Goal: Task Accomplishment & Management: Manage account settings

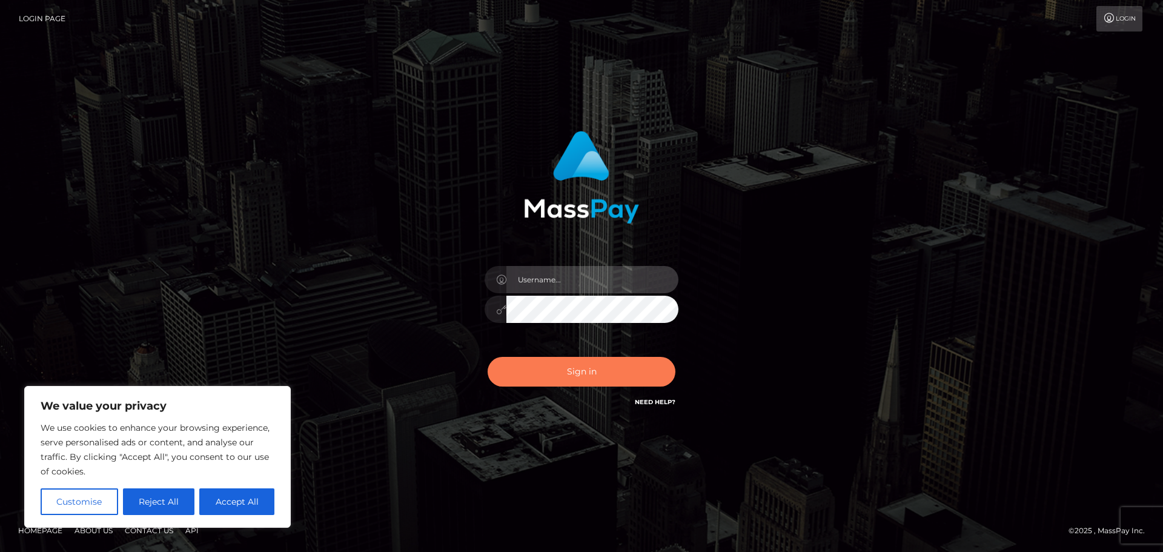
type input "Jennifer"
click at [595, 369] on button "Sign in" at bounding box center [582, 372] width 188 height 30
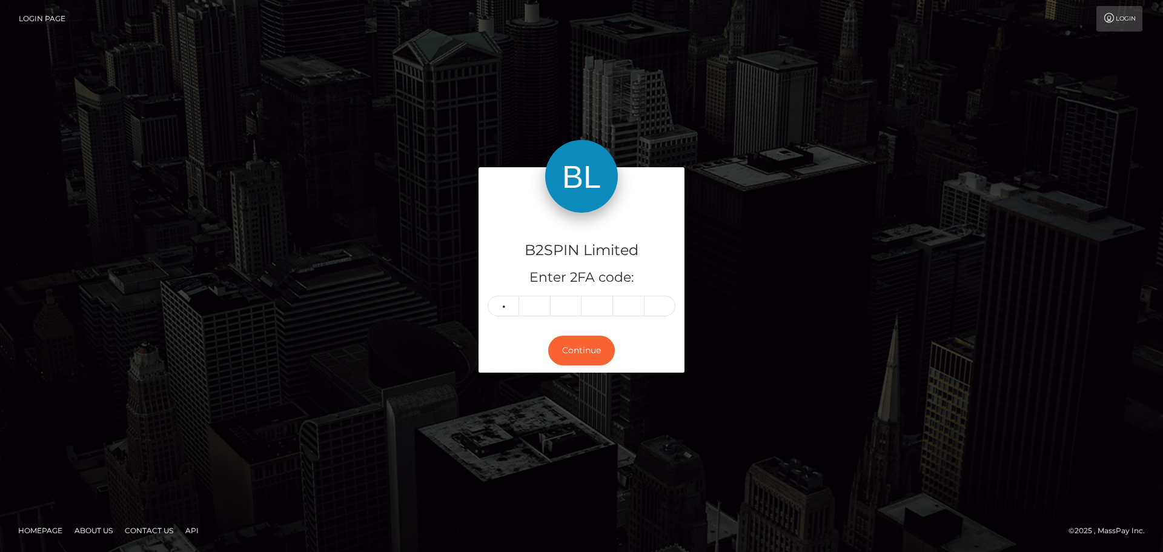
type input "9"
type input "0"
type input "7"
type input "5"
type input "2"
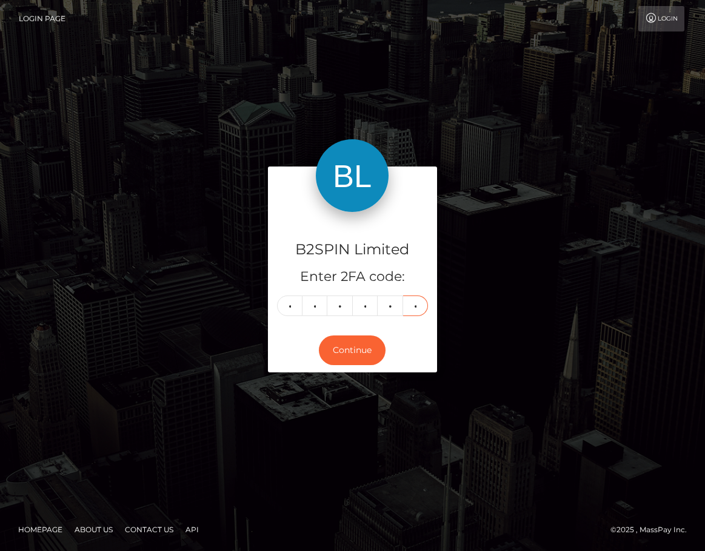
type input "1"
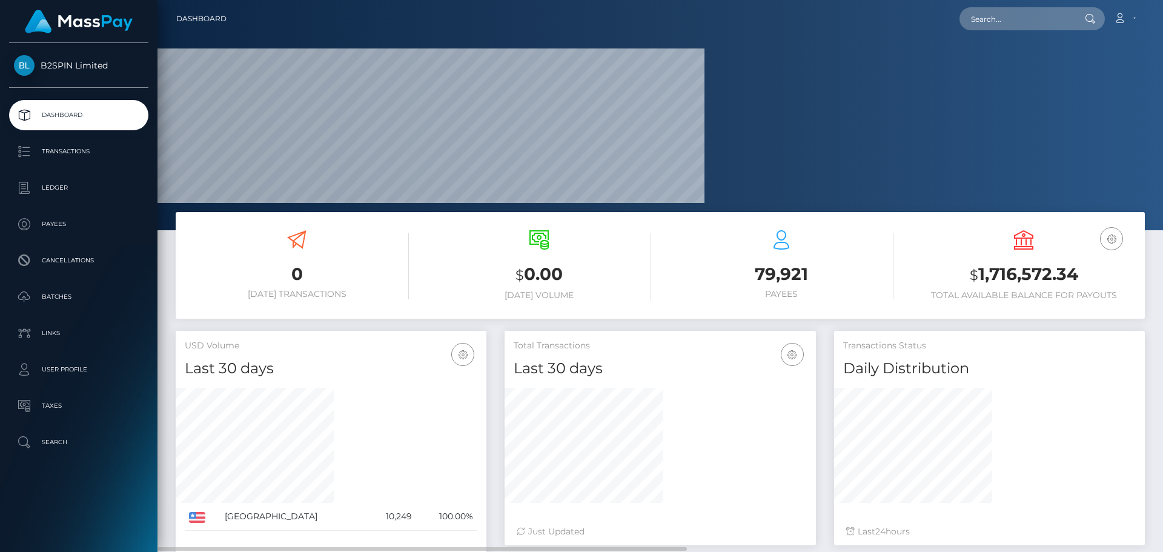
scroll to position [215, 311]
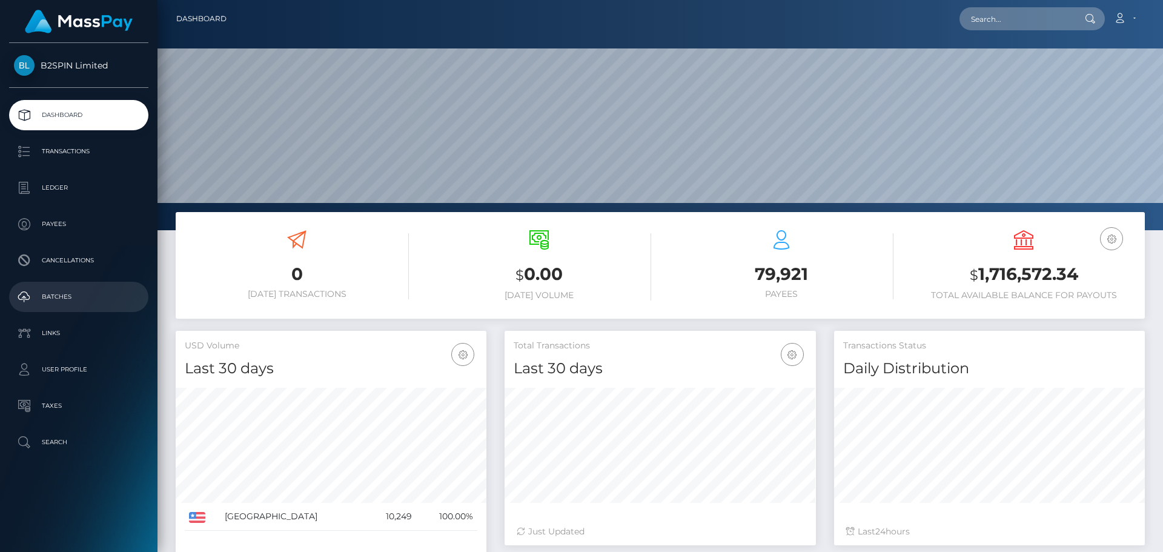
click at [66, 285] on link "Batches" at bounding box center [78, 297] width 139 height 30
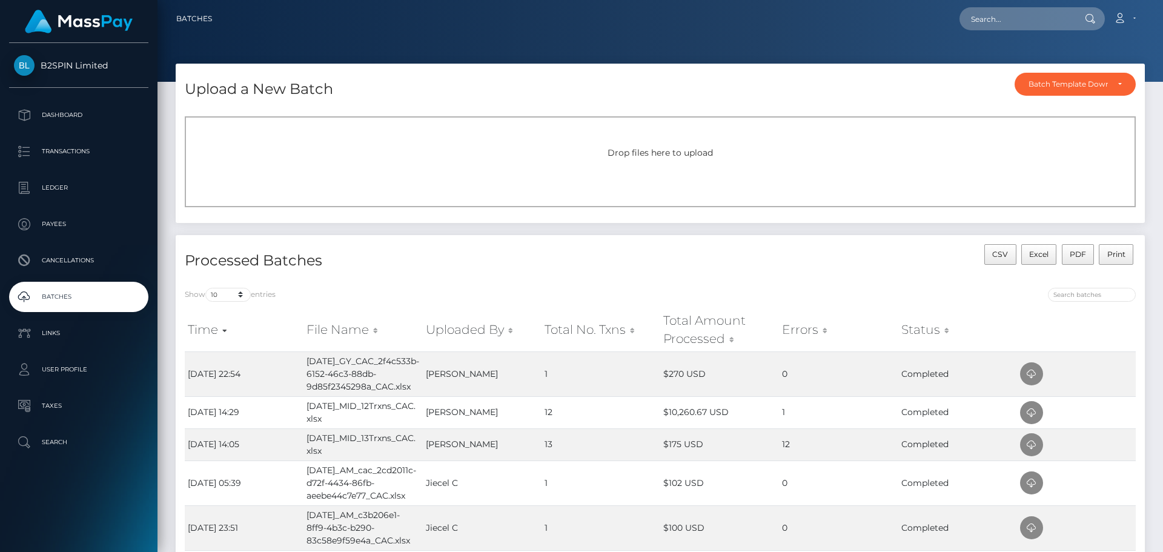
scroll to position [121, 0]
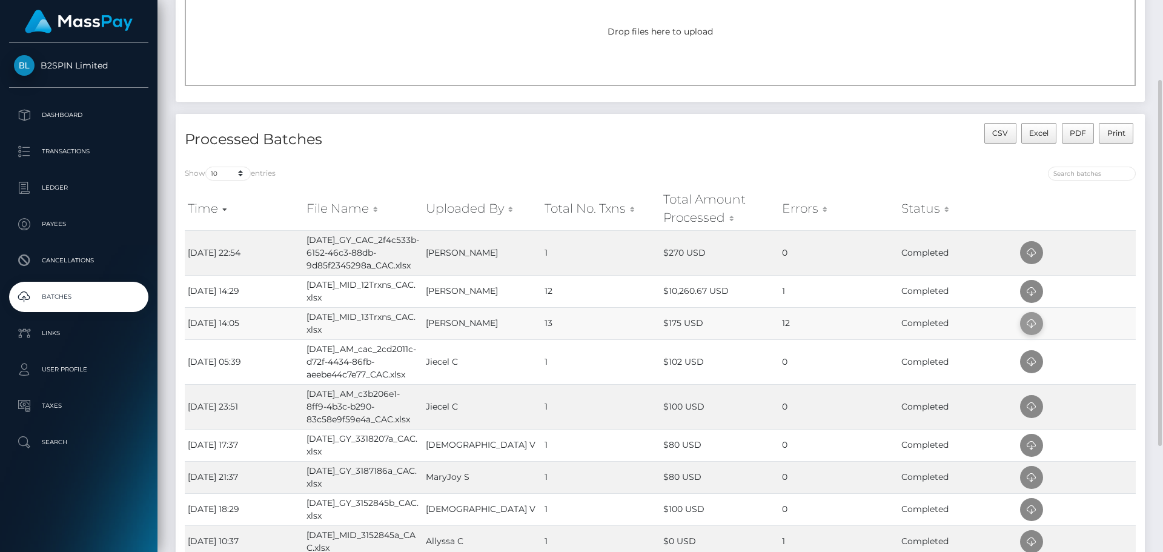
click at [1040, 317] on span at bounding box center [1031, 323] width 23 height 23
